Goal: Find specific page/section: Find specific page/section

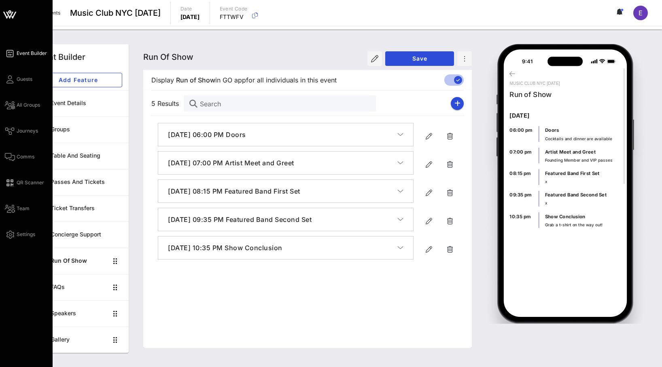
click at [16, 56] on link "Event Builder" at bounding box center [26, 54] width 42 height 10
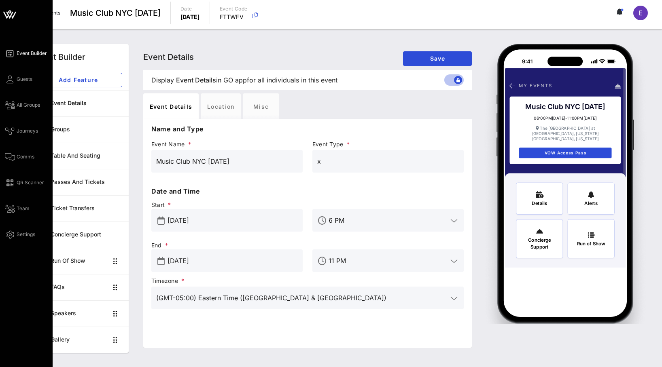
click at [15, 70] on div "Event Builder Guests All Groups Journeys Comms QR Scanner Team Settings" at bounding box center [29, 144] width 48 height 191
click at [15, 76] on link "Guests" at bounding box center [19, 79] width 28 height 10
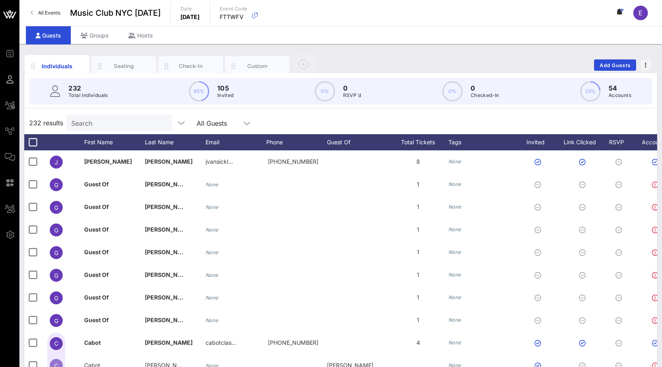
click at [42, 11] on span "All Events" at bounding box center [49, 13] width 22 height 6
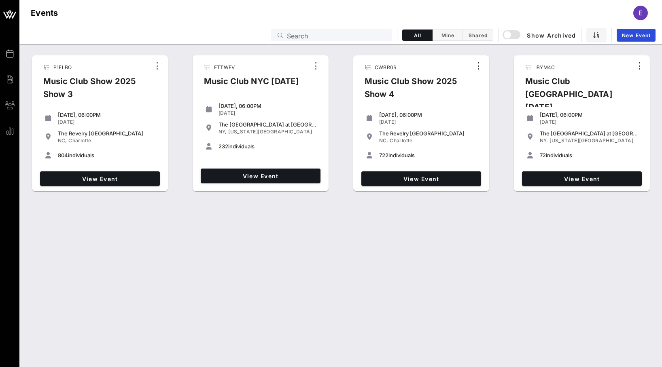
drag, startPoint x: 279, startPoint y: 155, endPoint x: 206, endPoint y: 81, distance: 104.7
click at [206, 81] on div "FTTWFV Music Club NYC [DATE] [DATE], 06:00PM [DATE] The [GEOGRAPHIC_DATA] at [G…" at bounding box center [261, 123] width 136 height 136
